Goal: Task Accomplishment & Management: Use online tool/utility

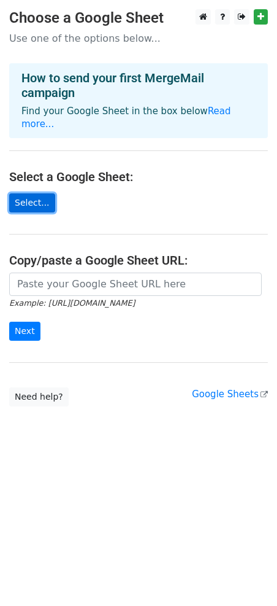
click at [44, 193] on link "Select..." at bounding box center [32, 202] width 46 height 19
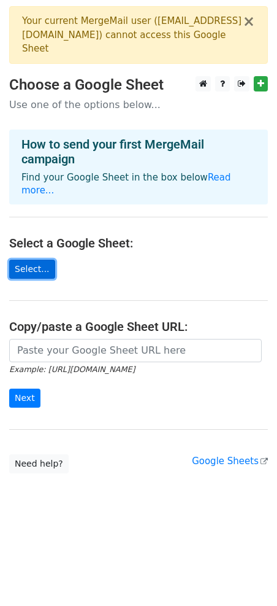
click at [36, 260] on link "Select..." at bounding box center [32, 269] width 46 height 19
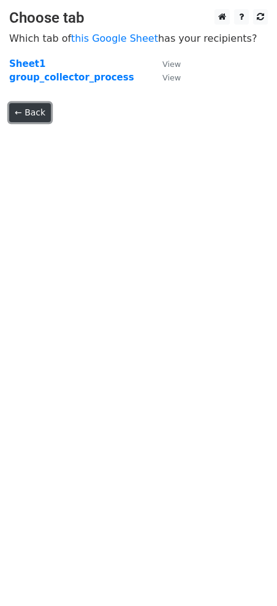
click at [36, 115] on link "← Back" at bounding box center [30, 112] width 42 height 19
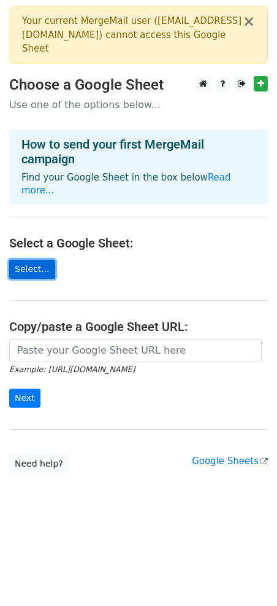
click at [39, 260] on link "Select..." at bounding box center [32, 269] width 46 height 19
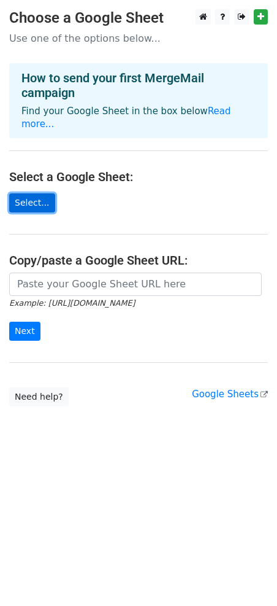
click at [39, 193] on link "Select..." at bounding box center [32, 202] width 46 height 19
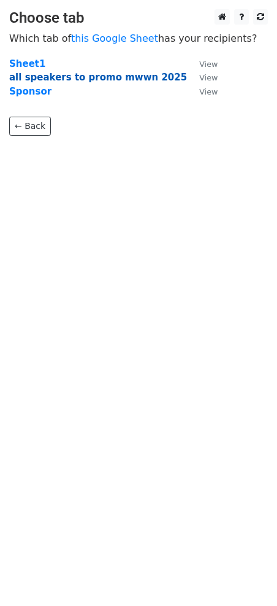
click at [119, 78] on strong "all speakers to promo mwwn 2025" at bounding box center [98, 77] width 178 height 11
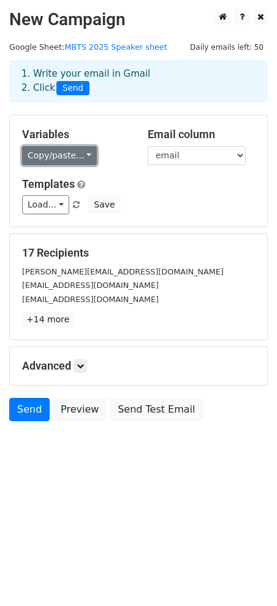
click at [74, 158] on link "Copy/paste..." at bounding box center [59, 155] width 75 height 19
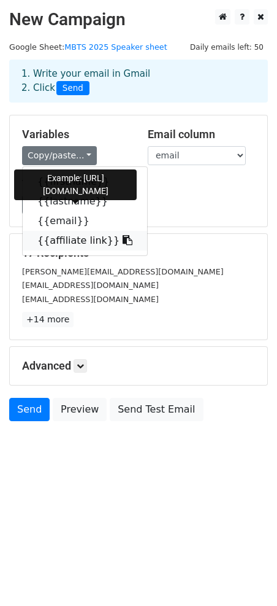
click at [68, 244] on link "{{affiliate link}}" at bounding box center [85, 241] width 125 height 20
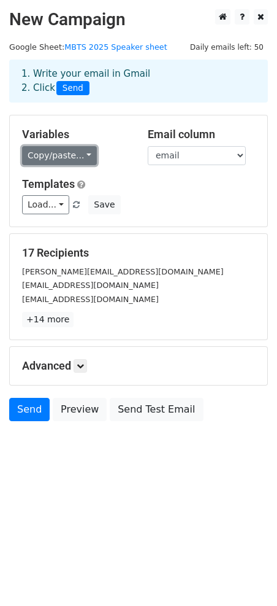
click at [70, 160] on link "Copy/paste..." at bounding box center [59, 155] width 75 height 19
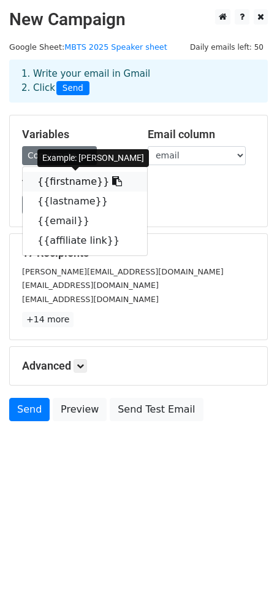
click at [68, 177] on link "{{firstname}}" at bounding box center [85, 182] width 125 height 20
